Goal: Task Accomplishment & Management: Manage account settings

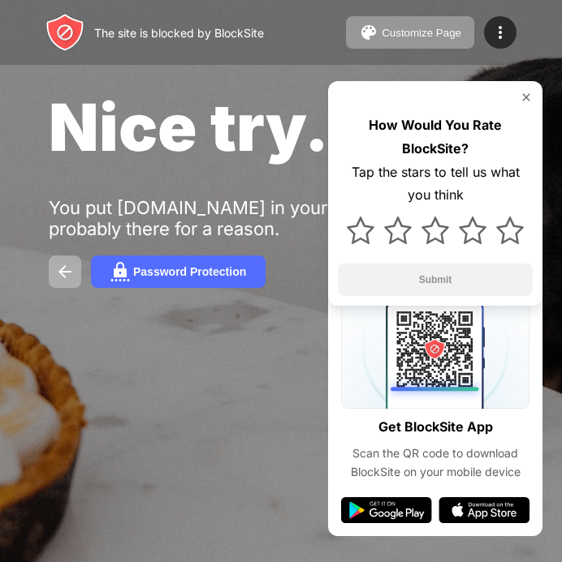
click at [529, 97] on img at bounding box center [525, 97] width 13 height 13
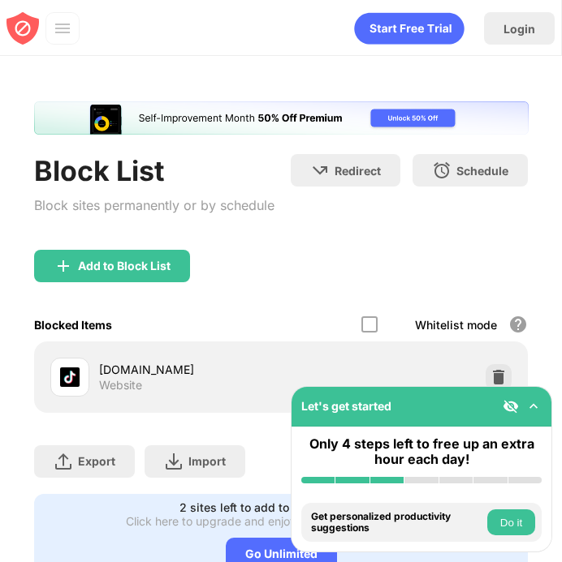
click at [74, 153] on div "Block List Block sites permanently or by schedule Redirect Choose a site to be …" at bounding box center [281, 339] width 494 height 476
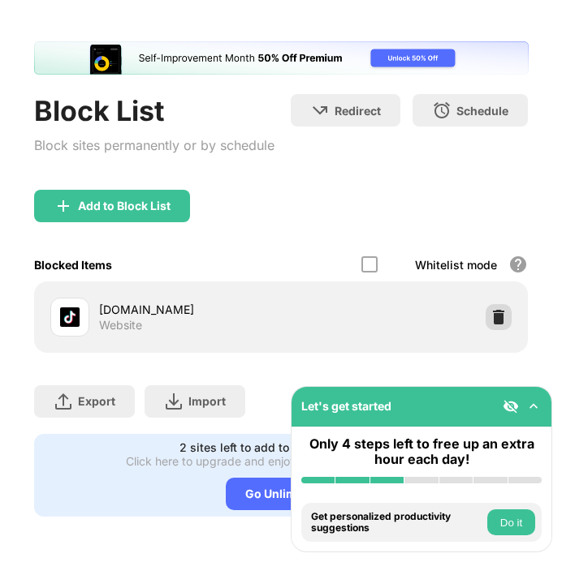
click at [496, 317] on img at bounding box center [498, 317] width 16 height 16
